Goal: Task Accomplishment & Management: Manage account settings

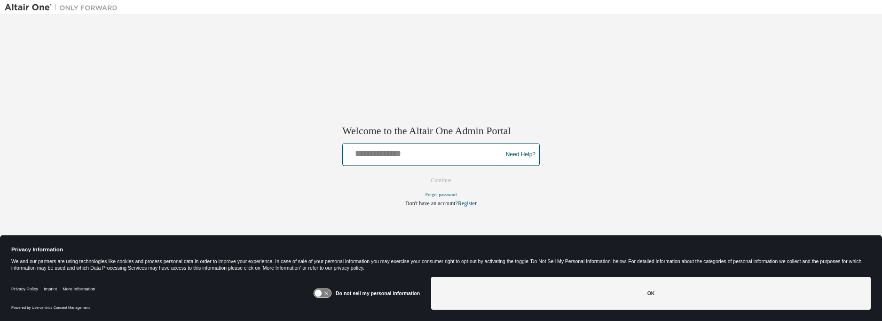
click at [401, 158] on input "text" at bounding box center [424, 153] width 155 height 14
type input "**********"
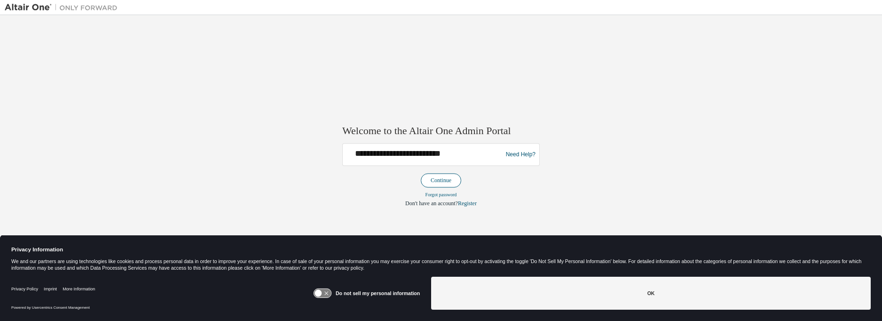
click at [438, 178] on button "Continue" at bounding box center [441, 181] width 40 height 14
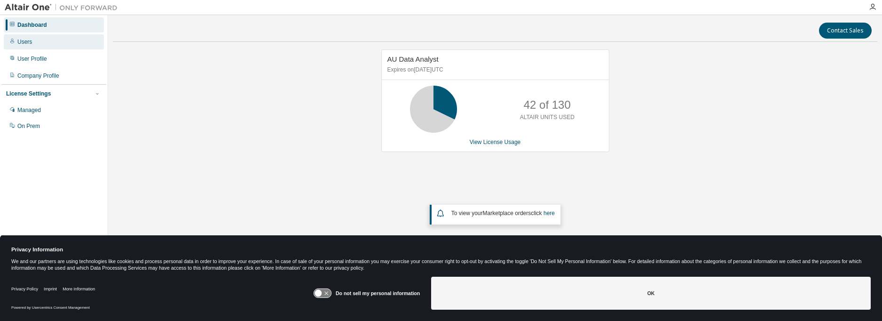
click at [22, 38] on div "Users" at bounding box center [24, 42] width 15 height 8
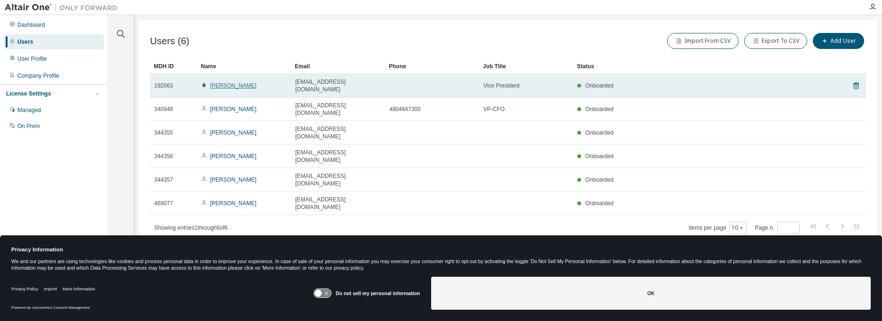
click at [233, 85] on link "Wes Stewart" at bounding box center [233, 85] width 47 height 7
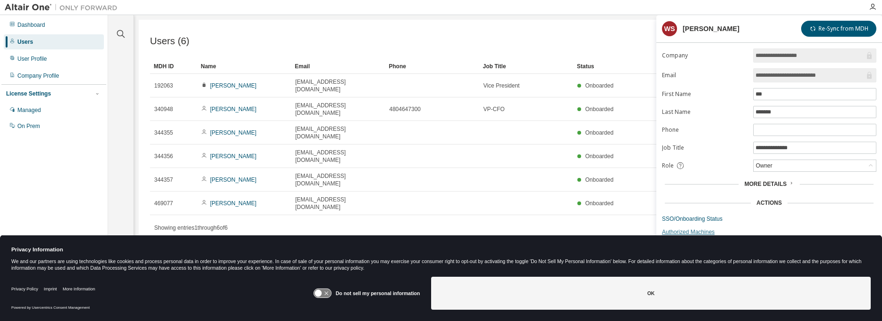
click at [689, 231] on link "Authorized Machines" at bounding box center [769, 232] width 214 height 8
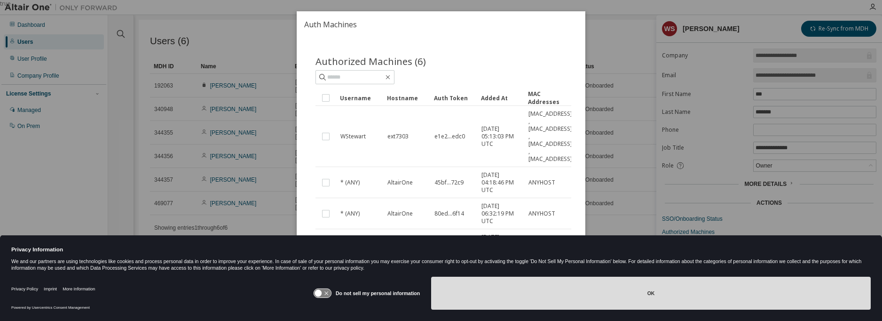
click at [661, 297] on button "OK" at bounding box center [651, 293] width 440 height 33
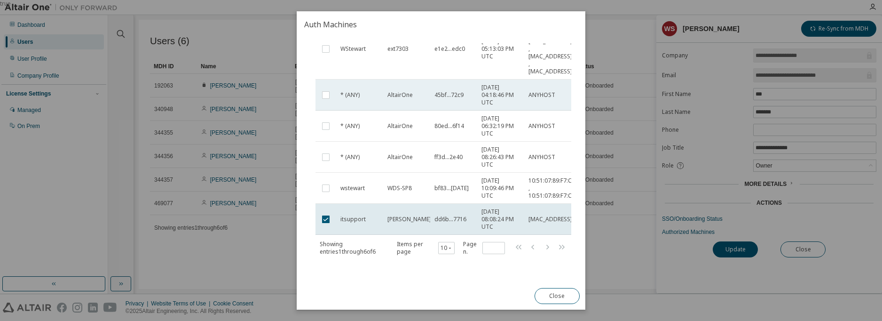
scroll to position [95, 0]
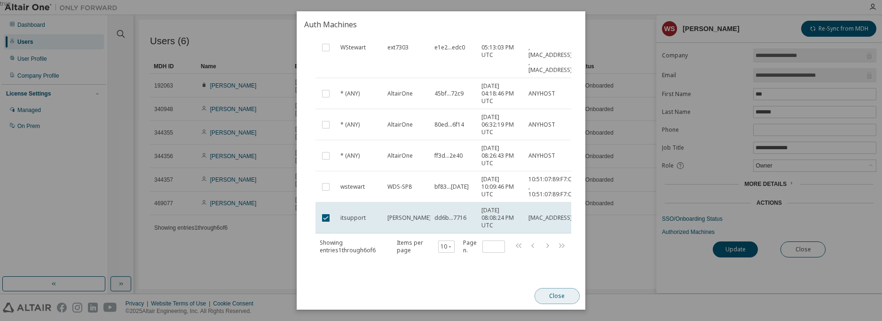
click at [558, 297] on button "Close" at bounding box center [557, 296] width 45 height 16
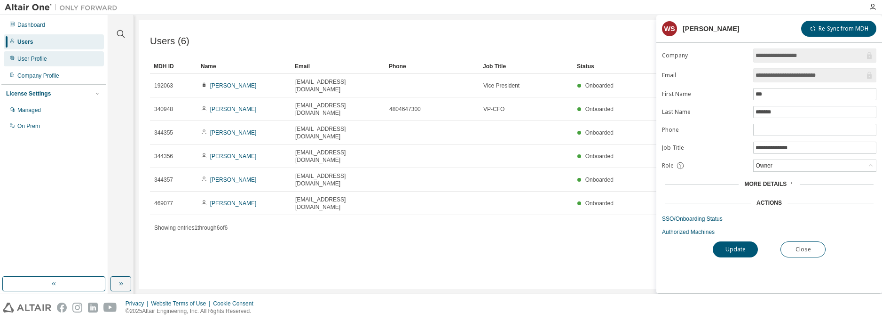
click at [29, 58] on div "User Profile" at bounding box center [32, 59] width 30 height 8
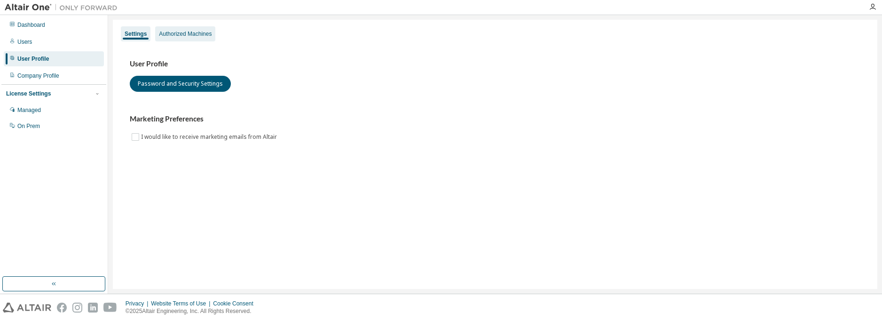
click at [184, 35] on div "Authorized Machines" at bounding box center [185, 34] width 53 height 8
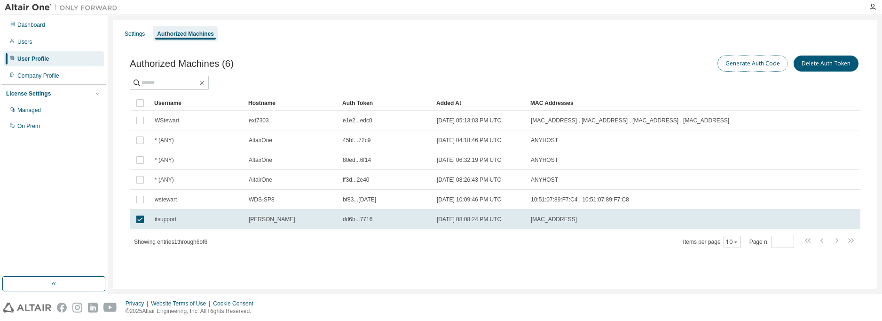
click at [757, 61] on button "Generate Auth Code" at bounding box center [753, 63] width 71 height 16
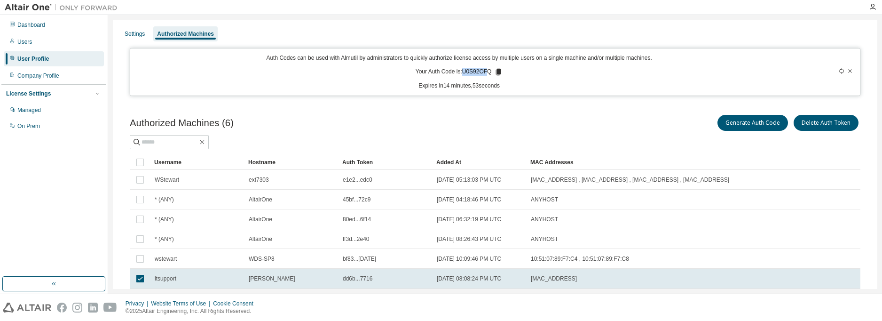
drag, startPoint x: 461, startPoint y: 71, endPoint x: 484, endPoint y: 72, distance: 23.1
click at [484, 72] on p "Your Auth Code is: U0S92OFQ" at bounding box center [459, 72] width 87 height 8
drag, startPoint x: 484, startPoint y: 72, endPoint x: 572, endPoint y: 93, distance: 90.0
click at [577, 101] on div "Settings Authorized Machines Auth Codes can be used with Almutil by administrat…" at bounding box center [495, 179] width 765 height 318
click at [496, 69] on icon at bounding box center [498, 72] width 5 height 7
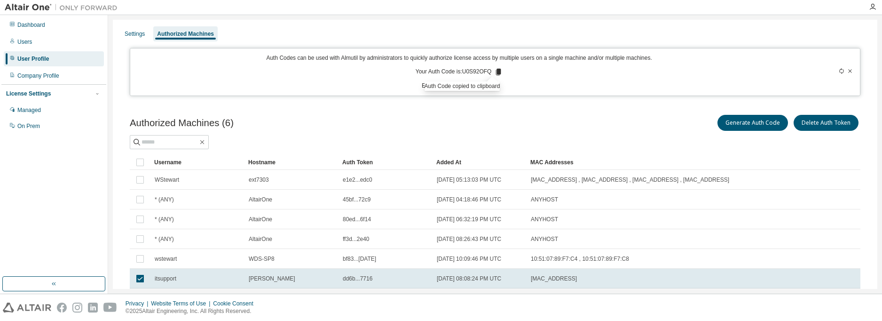
click at [767, 40] on div "Settings Authorized Machines" at bounding box center [495, 33] width 753 height 17
